Goal: Task Accomplishment & Management: Manage account settings

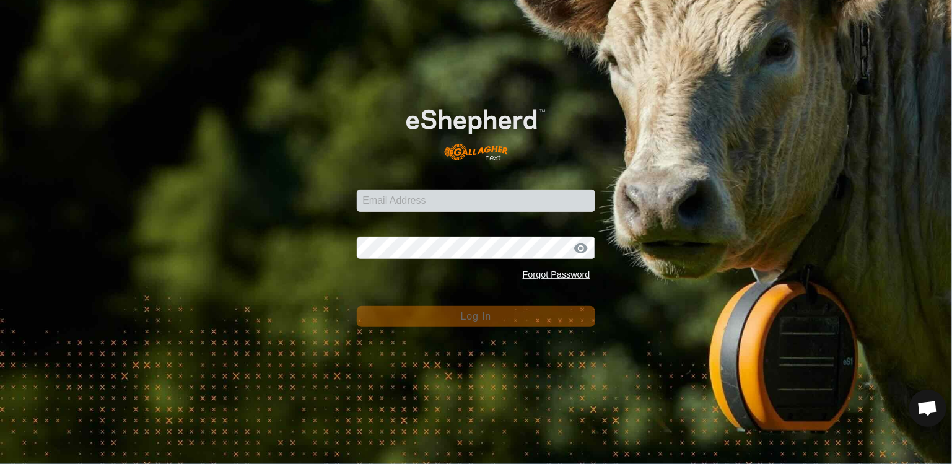
scroll to position [1128, 0]
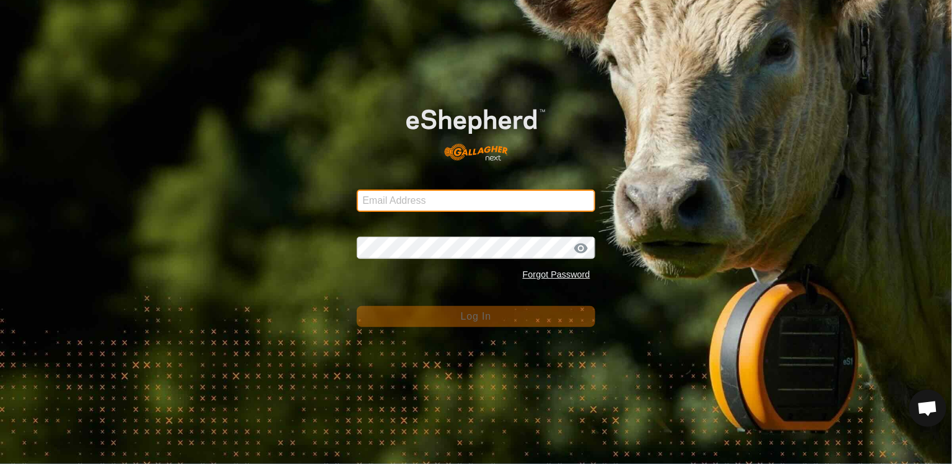
type input "toddwillisteacher@gmail.com"
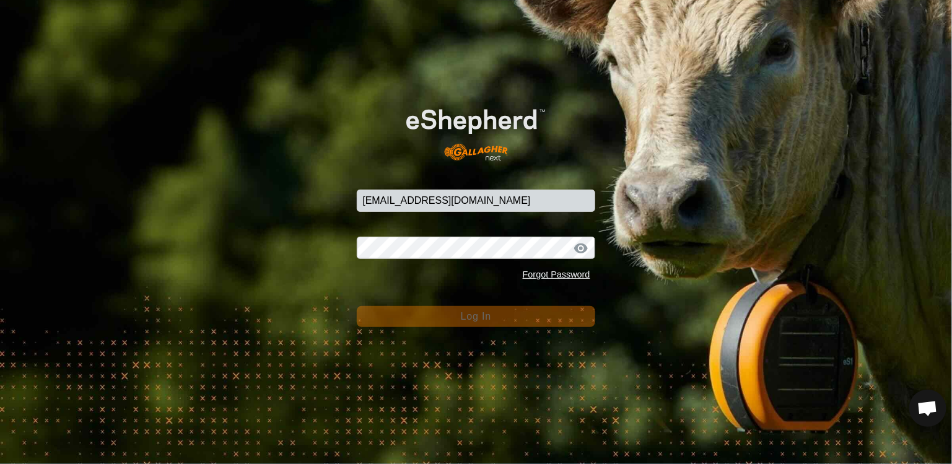
click at [440, 318] on button "Log In" at bounding box center [476, 316] width 238 height 21
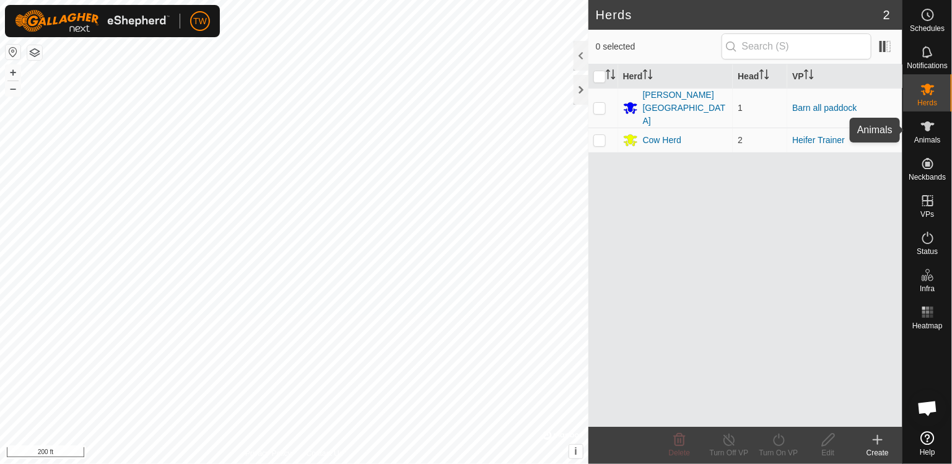
click at [927, 125] on icon at bounding box center [928, 126] width 14 height 10
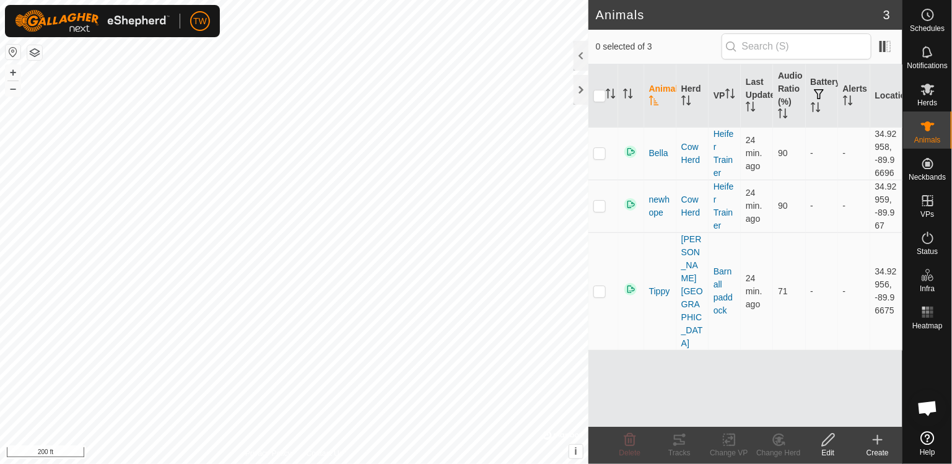
scroll to position [1128, 0]
click at [929, 20] on circle at bounding box center [927, 14] width 11 height 11
